Goal: Find contact information: Find contact information

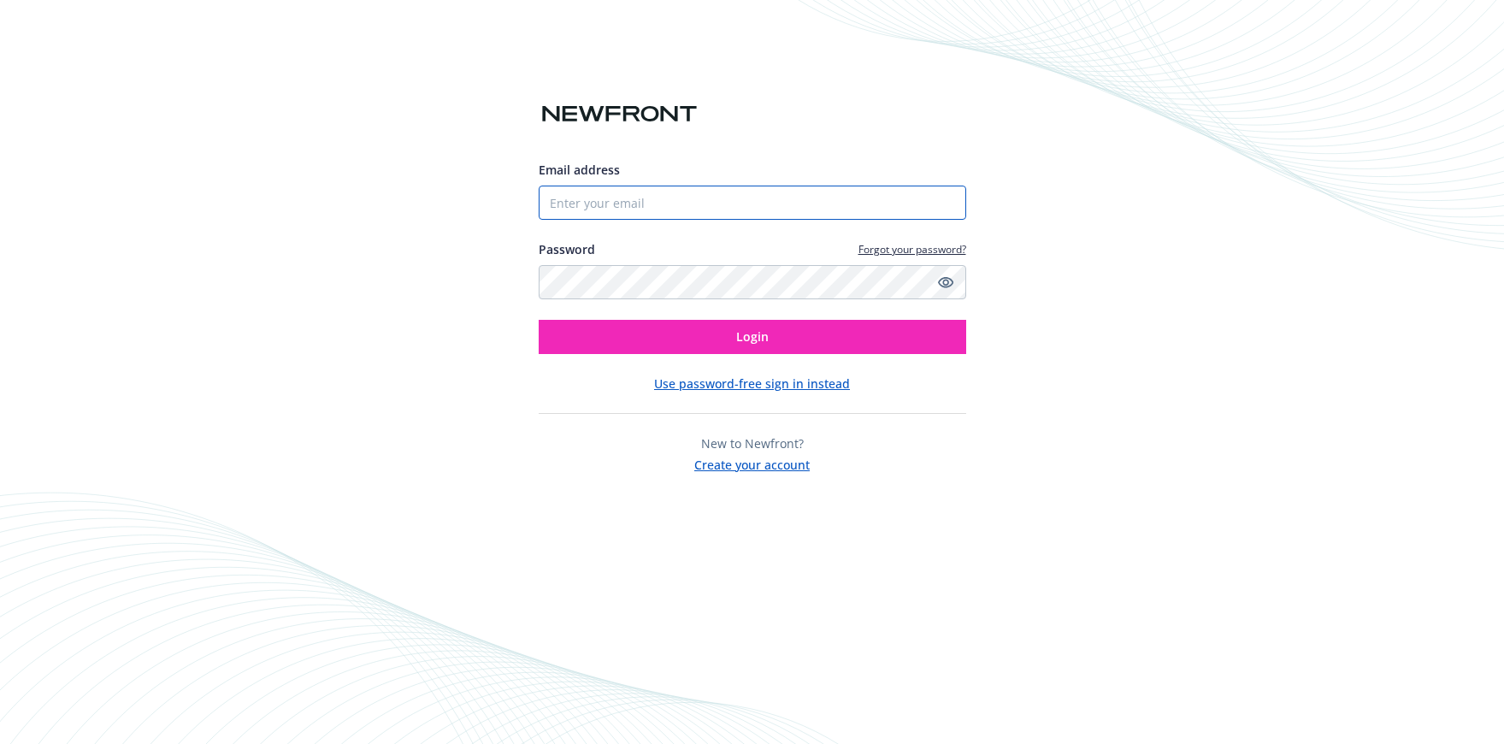
click at [834, 188] on input "Email address" at bounding box center [751, 202] width 427 height 34
type input "[PERSON_NAME][EMAIL_ADDRESS][PERSON_NAME][DOMAIN_NAME]"
click at [538, 320] on button "Login" at bounding box center [751, 337] width 427 height 34
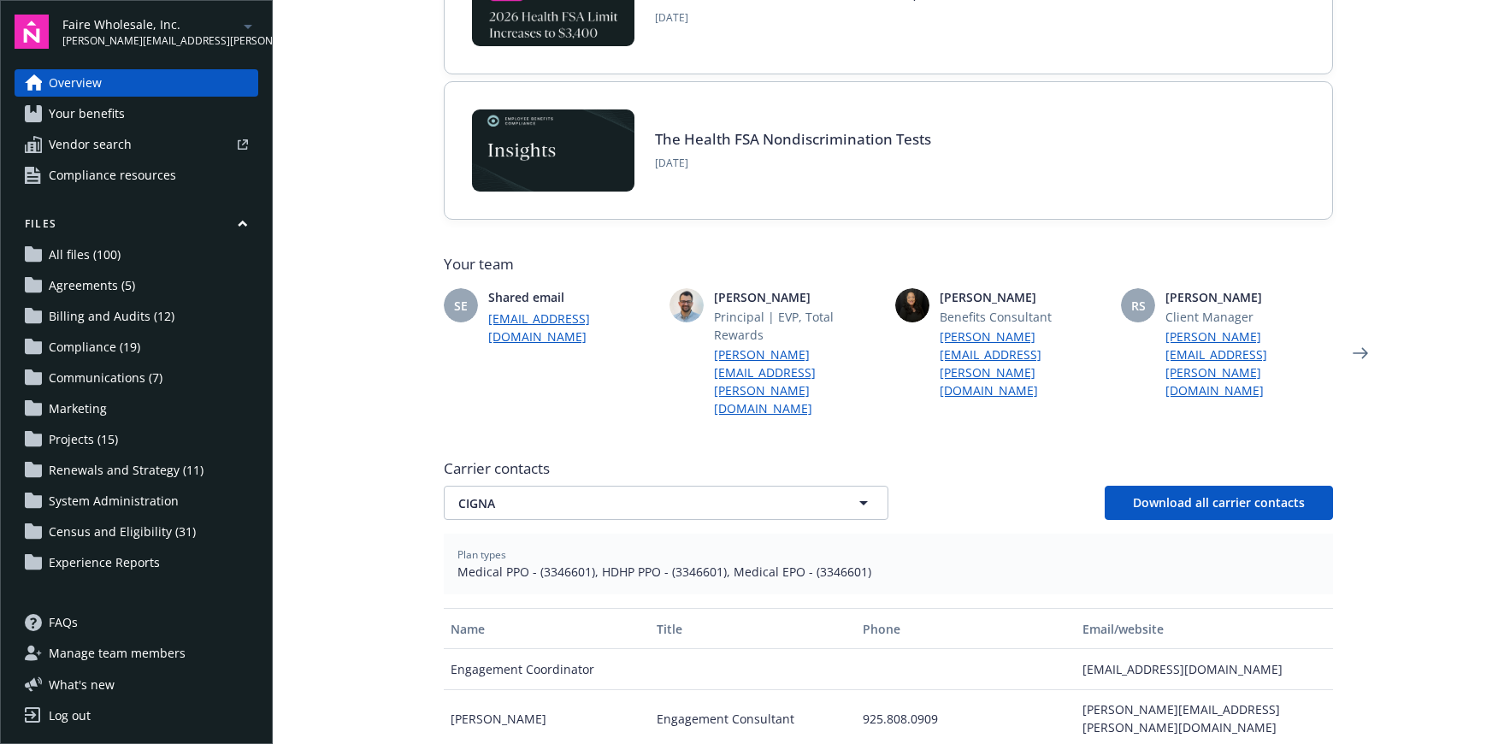
scroll to position [256, 0]
click at [682, 493] on span "CIGNA" at bounding box center [636, 502] width 356 height 18
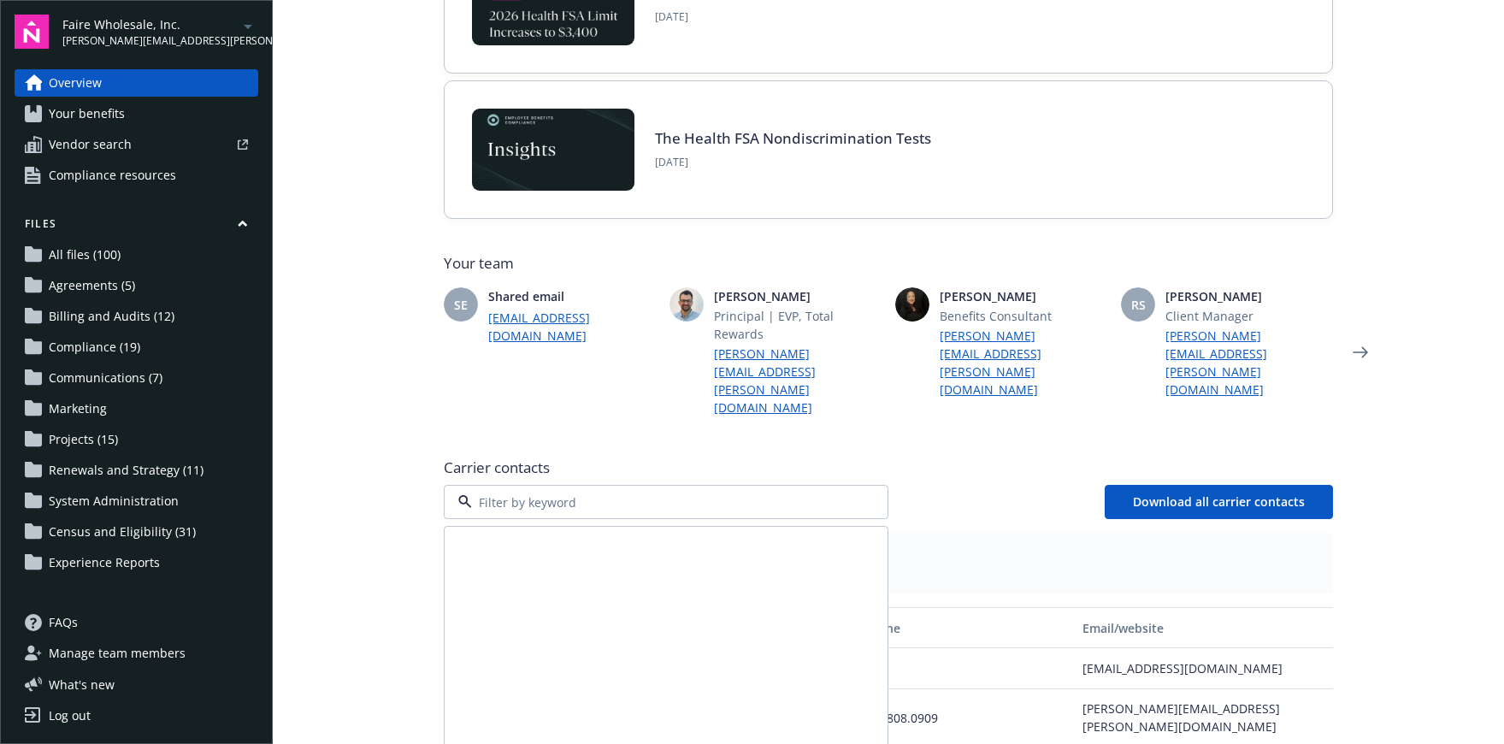
scroll to position [325, 0]
click at [524, 640] on strong "Navia Benefit Solutions" at bounding box center [530, 648] width 137 height 16
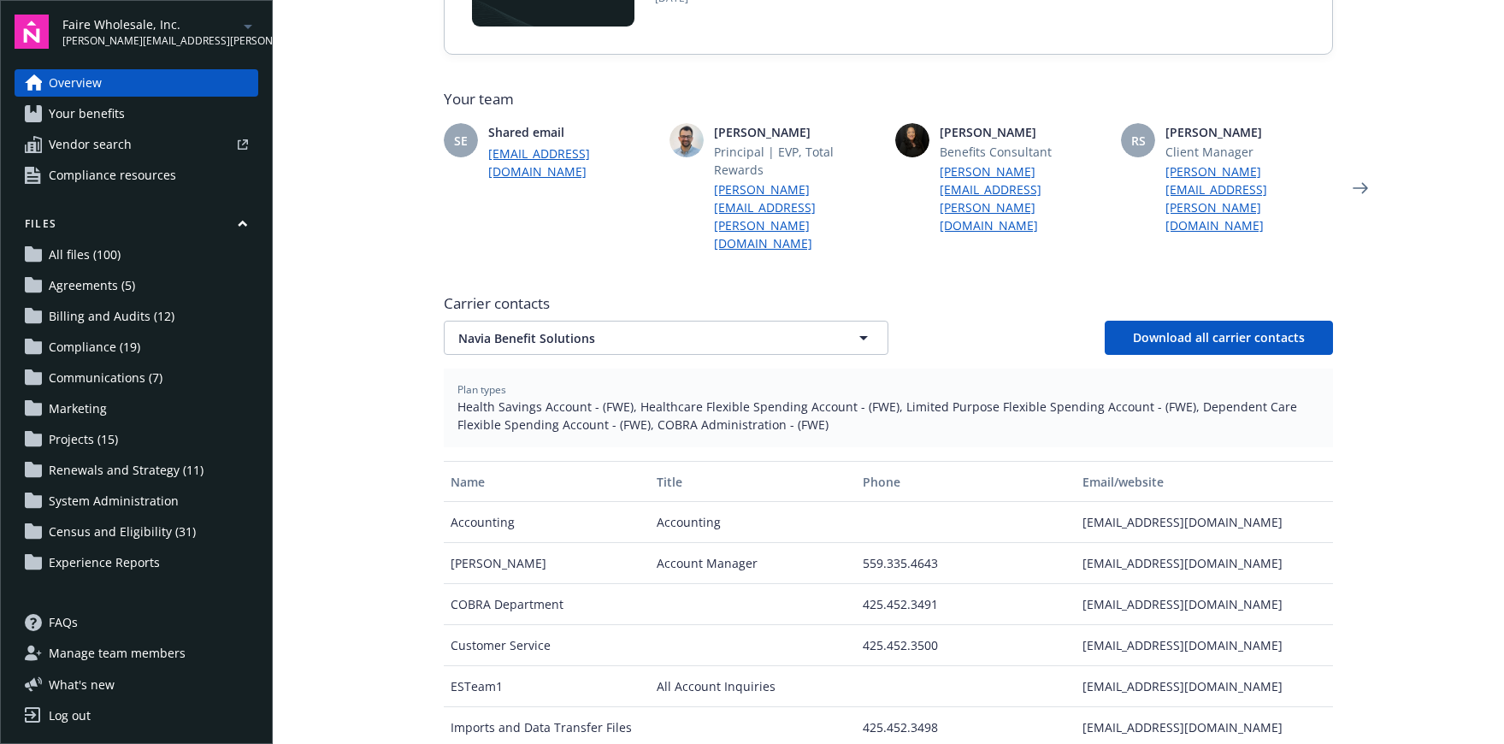
scroll to position [428, 0]
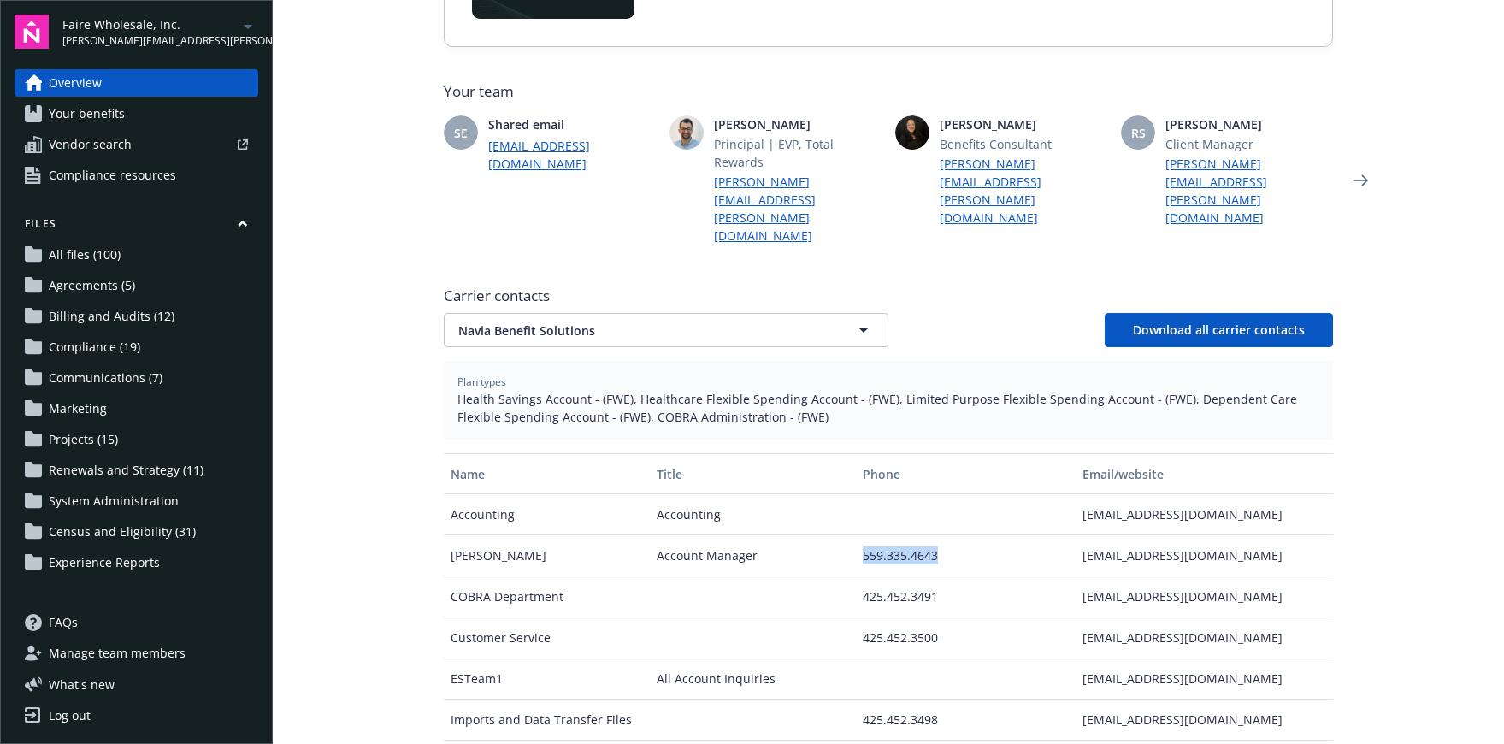
drag, startPoint x: 851, startPoint y: 515, endPoint x: 943, endPoint y: 517, distance: 91.5
click at [943, 535] on div "559.335.4643" at bounding box center [965, 555] width 219 height 41
copy div "559.335.4643"
